Goal: Task Accomplishment & Management: Use online tool/utility

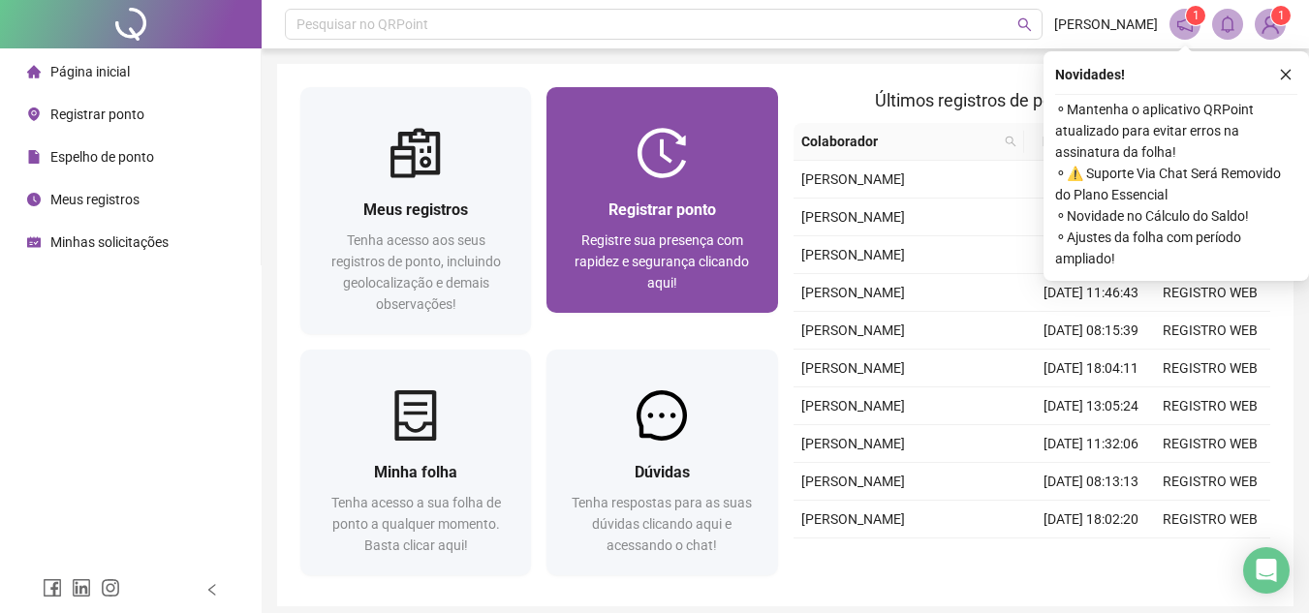
click at [731, 203] on div "Registrar ponto" at bounding box center [662, 210] width 184 height 24
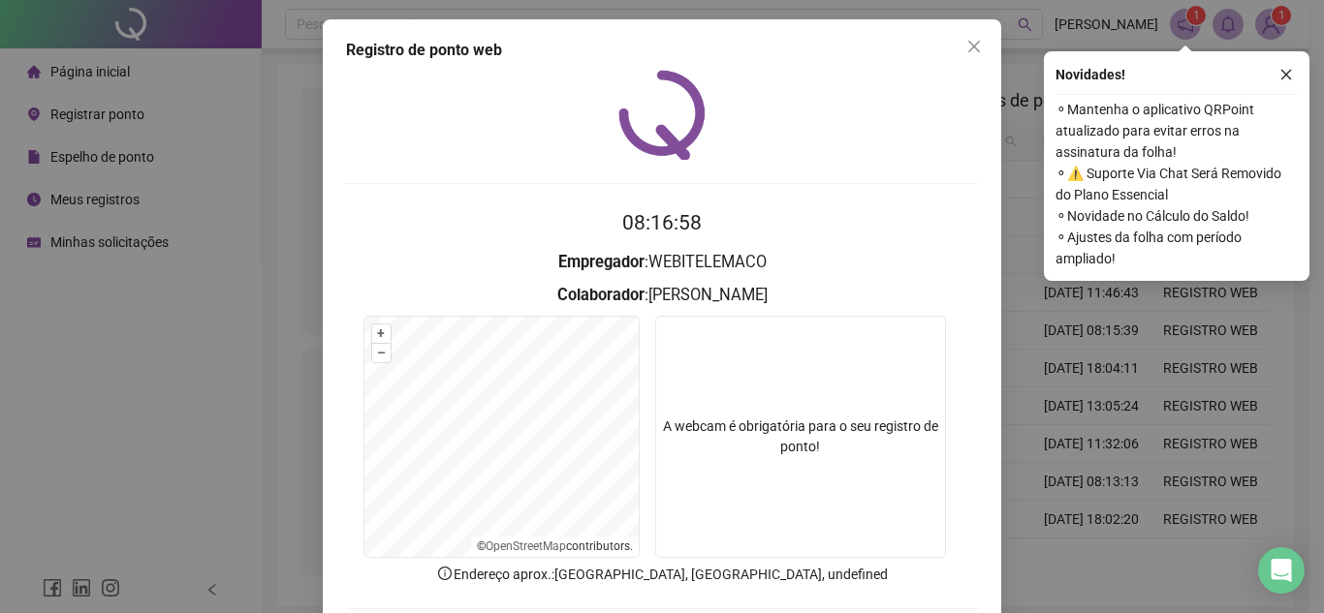
drag, startPoint x: 1292, startPoint y: 73, endPoint x: 1279, endPoint y: 74, distance: 12.6
click at [1290, 74] on icon "close" at bounding box center [1286, 75] width 14 height 14
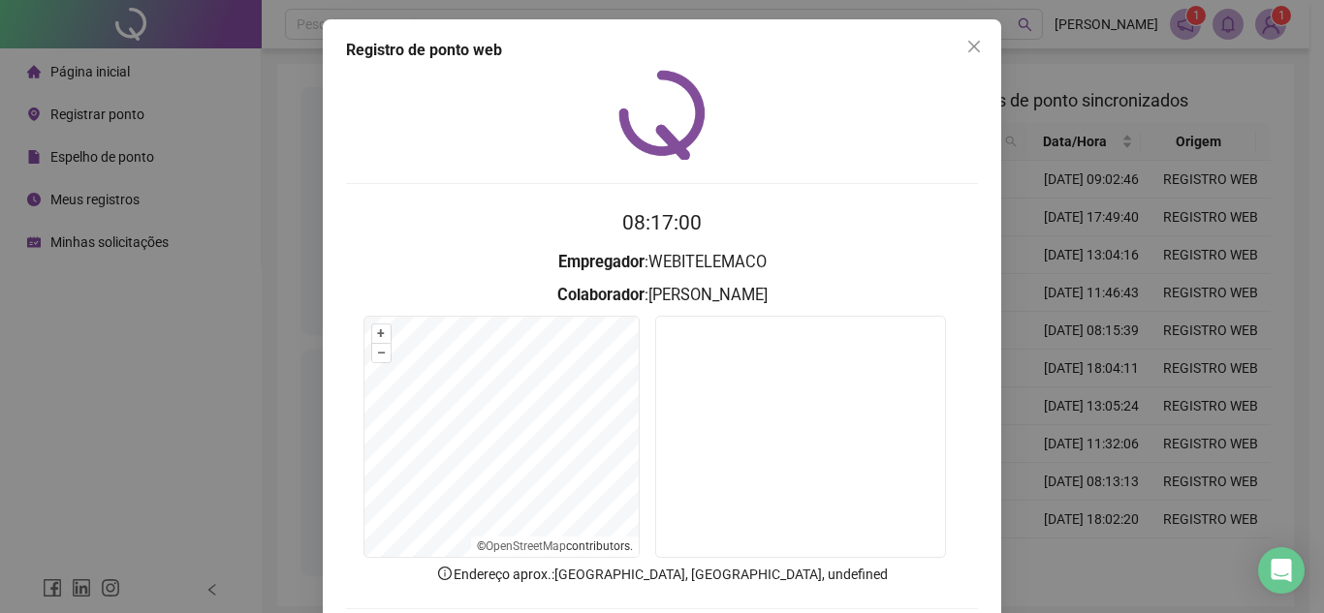
scroll to position [101, 0]
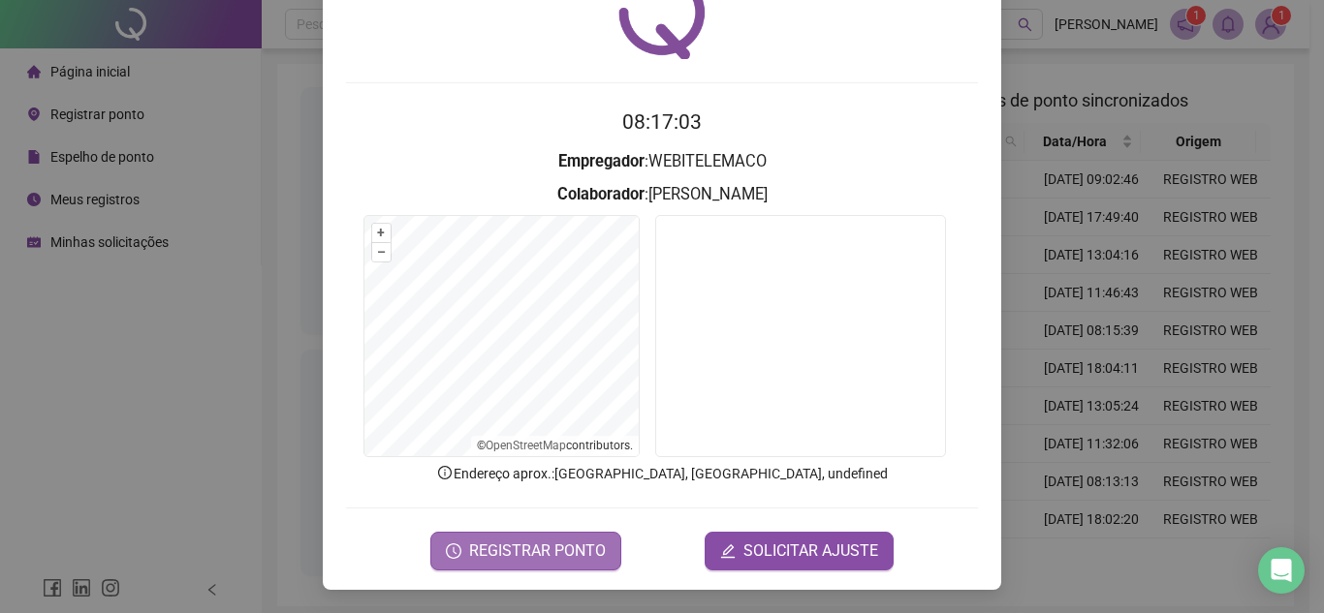
click at [561, 549] on span "REGISTRAR PONTO" at bounding box center [537, 551] width 137 height 23
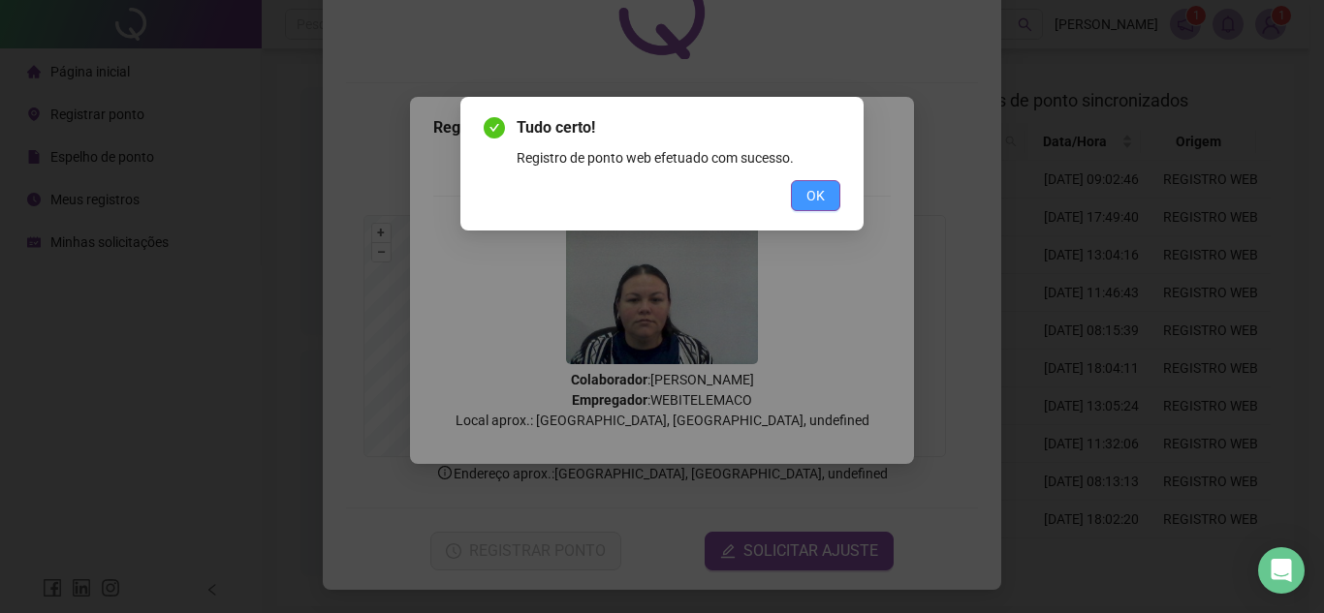
click at [810, 198] on span "OK" at bounding box center [815, 195] width 18 height 21
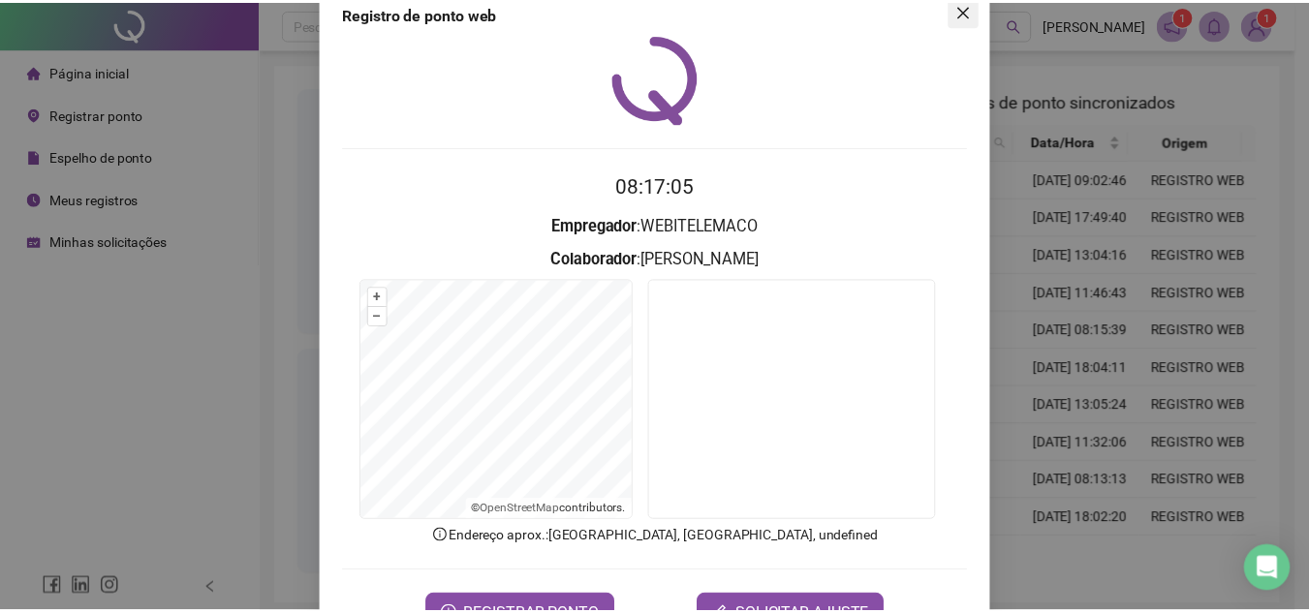
scroll to position [0, 0]
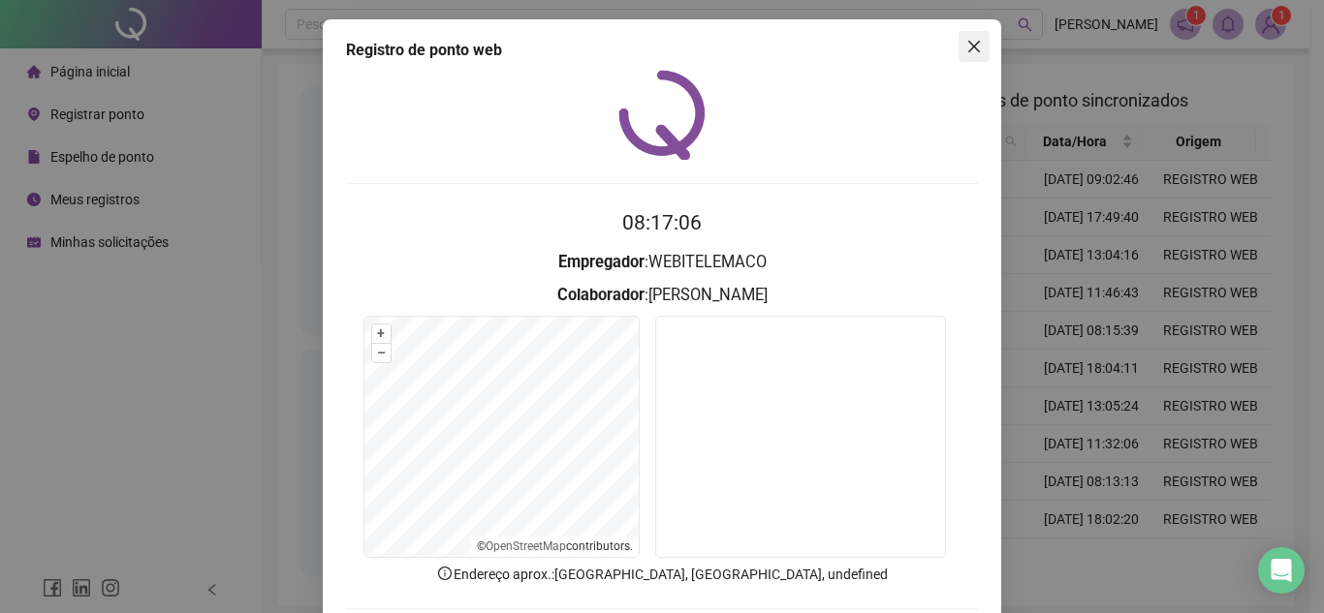
click at [975, 43] on span "Close" at bounding box center [973, 47] width 31 height 16
